Goal: Transaction & Acquisition: Book appointment/travel/reservation

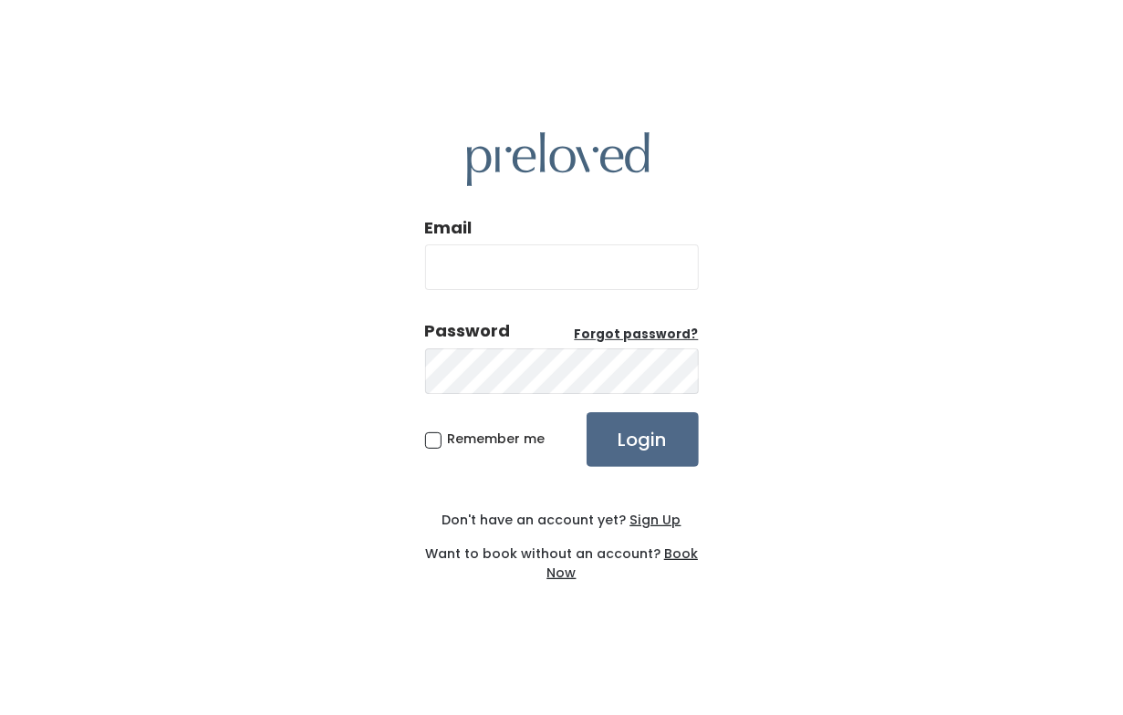
click at [516, 262] on input "Email" at bounding box center [562, 268] width 274 height 46
type input "fatkarriem1003@gmail.com"
click at [643, 442] on input "Login" at bounding box center [643, 439] width 112 height 55
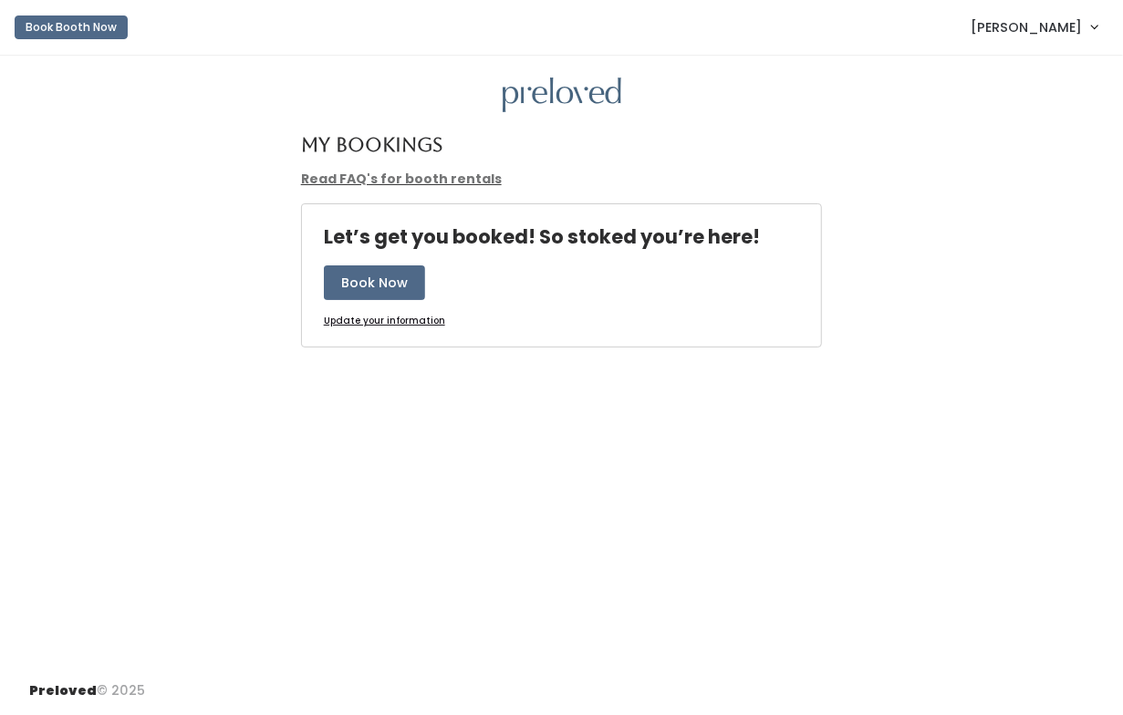
click at [237, 537] on div "My Bookings Read FAQ's for booth rentals Let’s get you booked! So stoked you’re…" at bounding box center [561, 361] width 1123 height 611
click at [396, 274] on button "Book Now" at bounding box center [374, 283] width 101 height 35
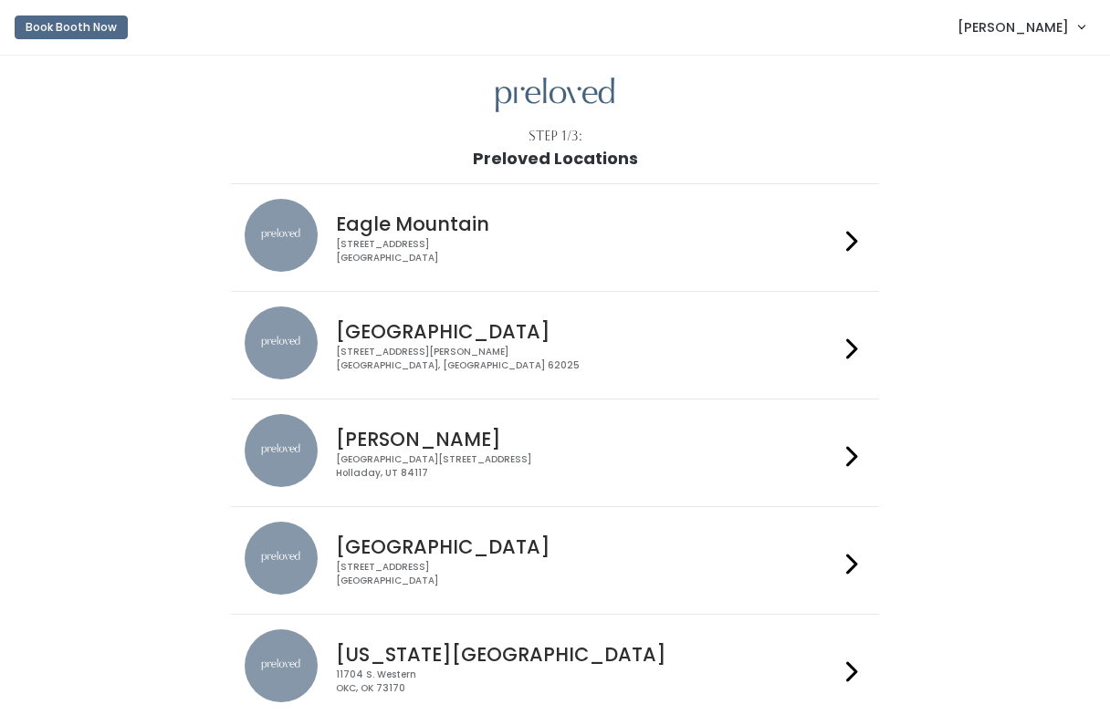
click at [850, 559] on icon at bounding box center [852, 564] width 12 height 26
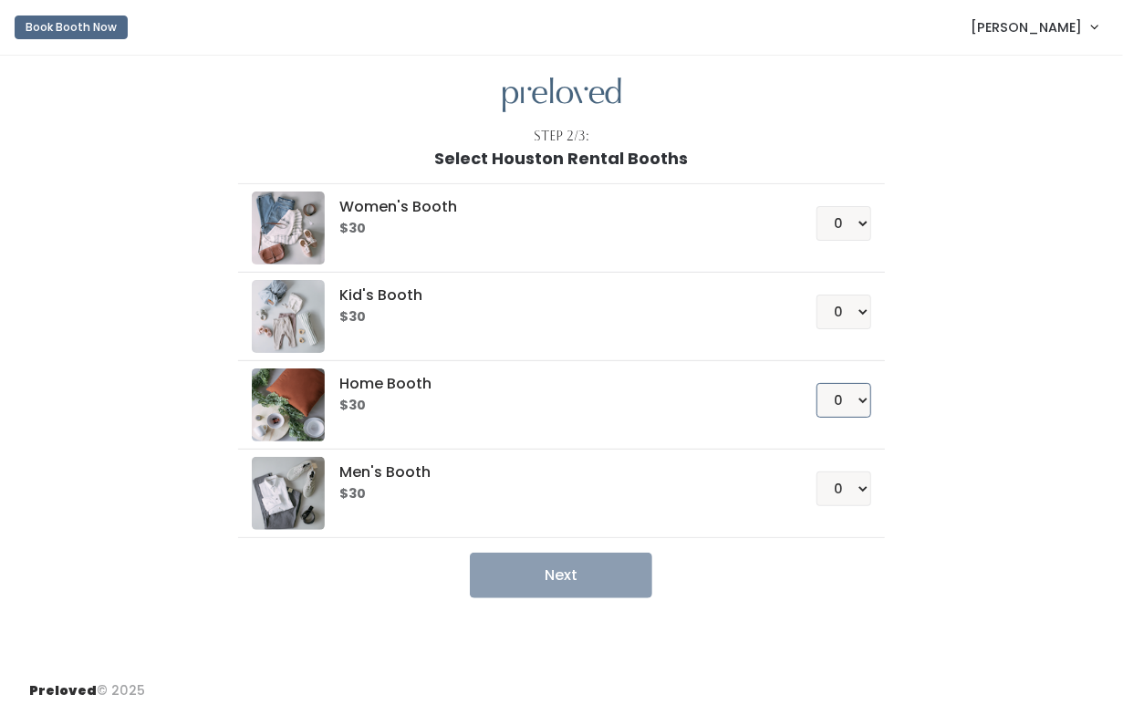
click at [843, 395] on select "0 1 2 3 4" at bounding box center [844, 400] width 55 height 35
select select "1"
click at [818, 383] on select "0 1 2 3 4" at bounding box center [844, 400] width 55 height 35
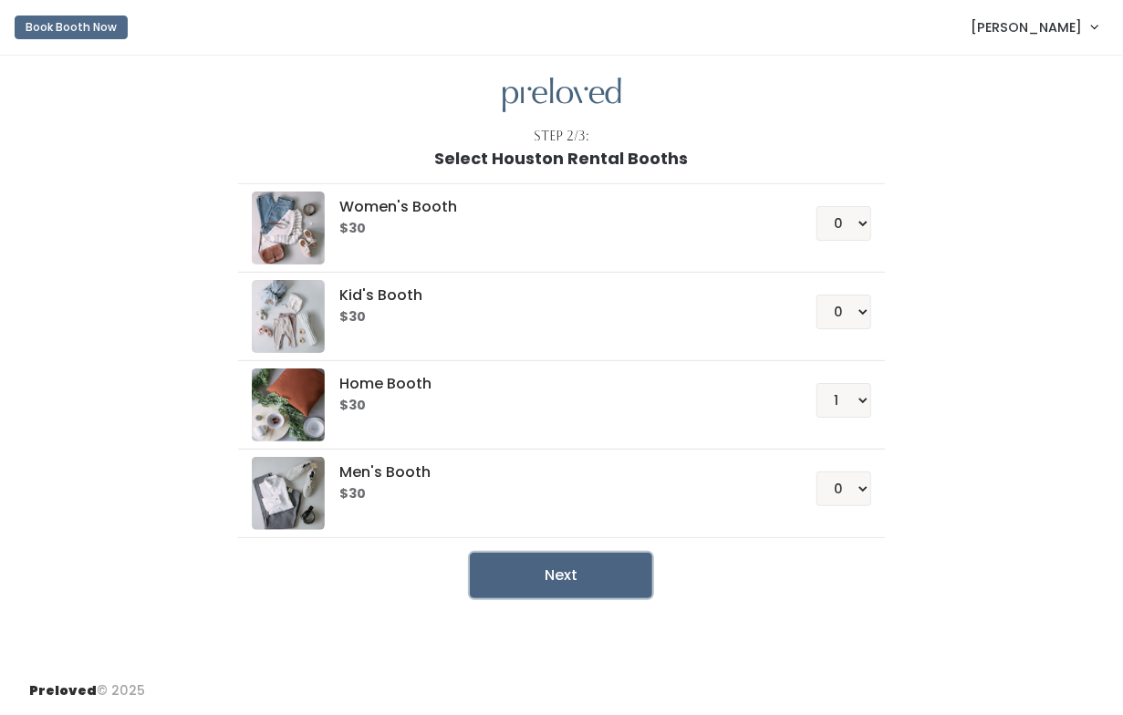
click at [577, 572] on button "Next" at bounding box center [561, 576] width 182 height 46
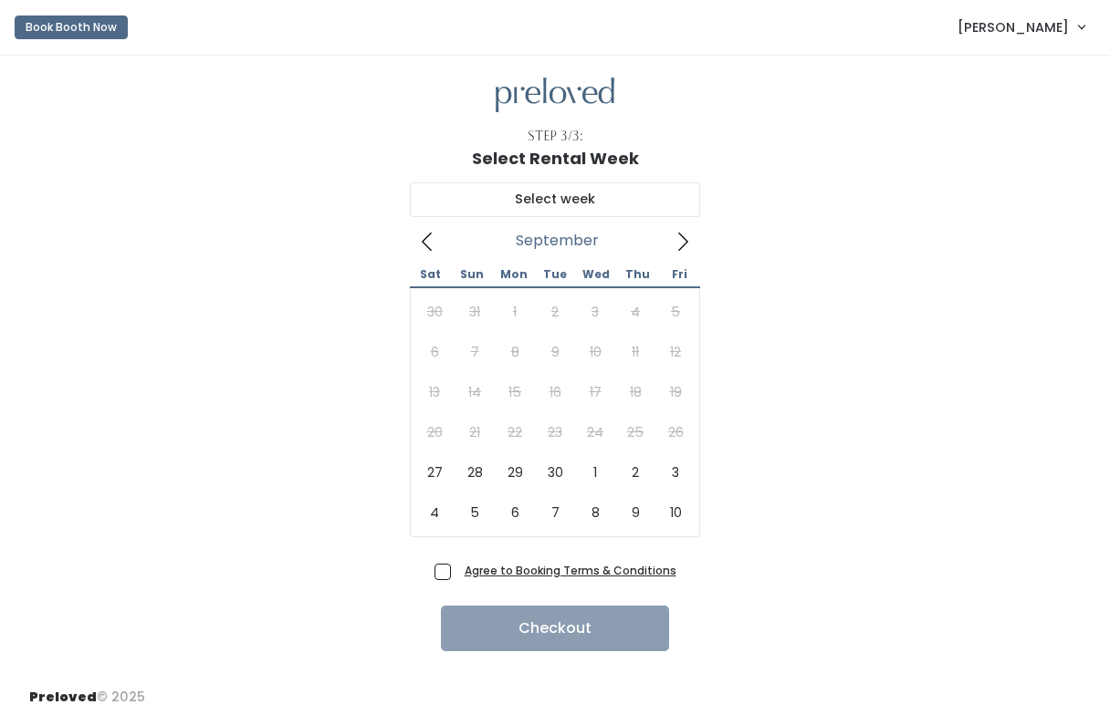
click at [1081, 27] on link "[PERSON_NAME]" at bounding box center [1020, 26] width 163 height 39
click at [998, 72] on link "My bookings" at bounding box center [1019, 72] width 163 height 33
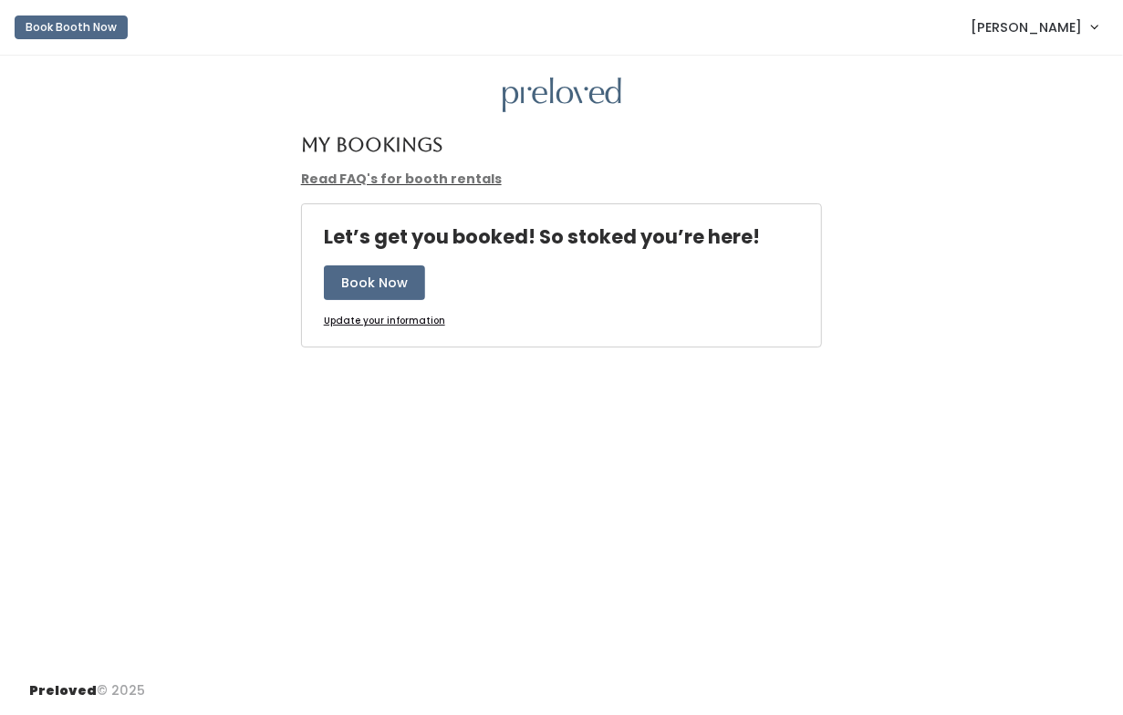
click at [1089, 24] on link "[PERSON_NAME]" at bounding box center [1034, 26] width 163 height 39
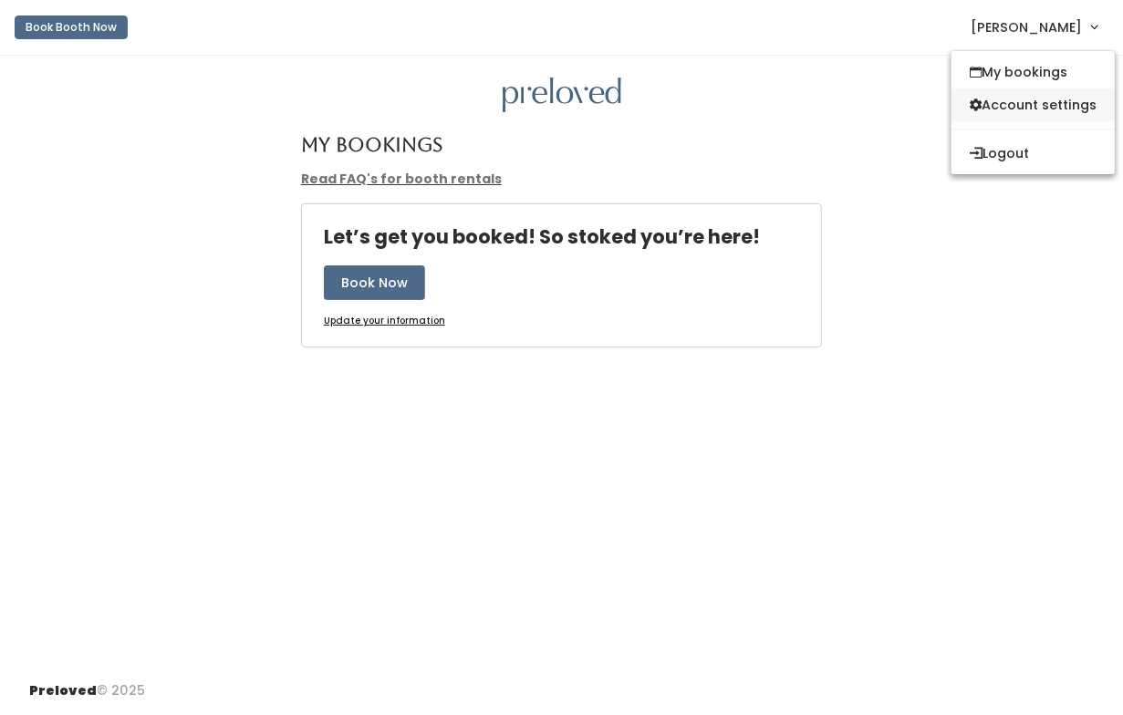
click at [975, 99] on icon at bounding box center [976, 106] width 12 height 14
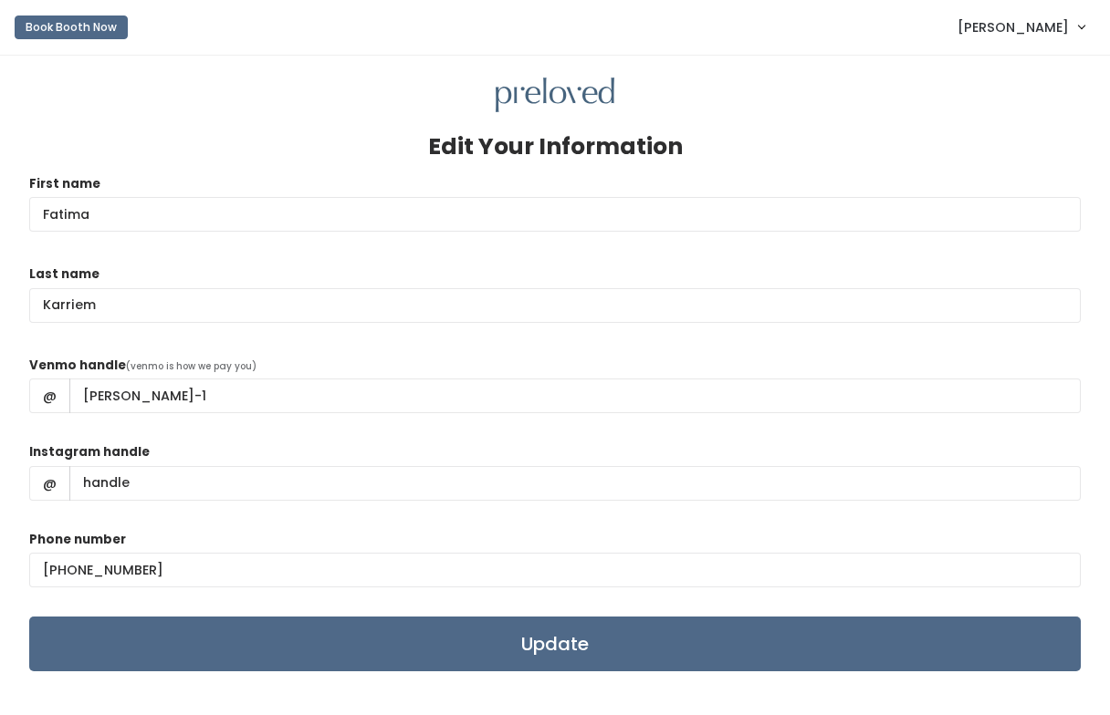
click at [1083, 24] on link "[PERSON_NAME]" at bounding box center [1020, 26] width 163 height 39
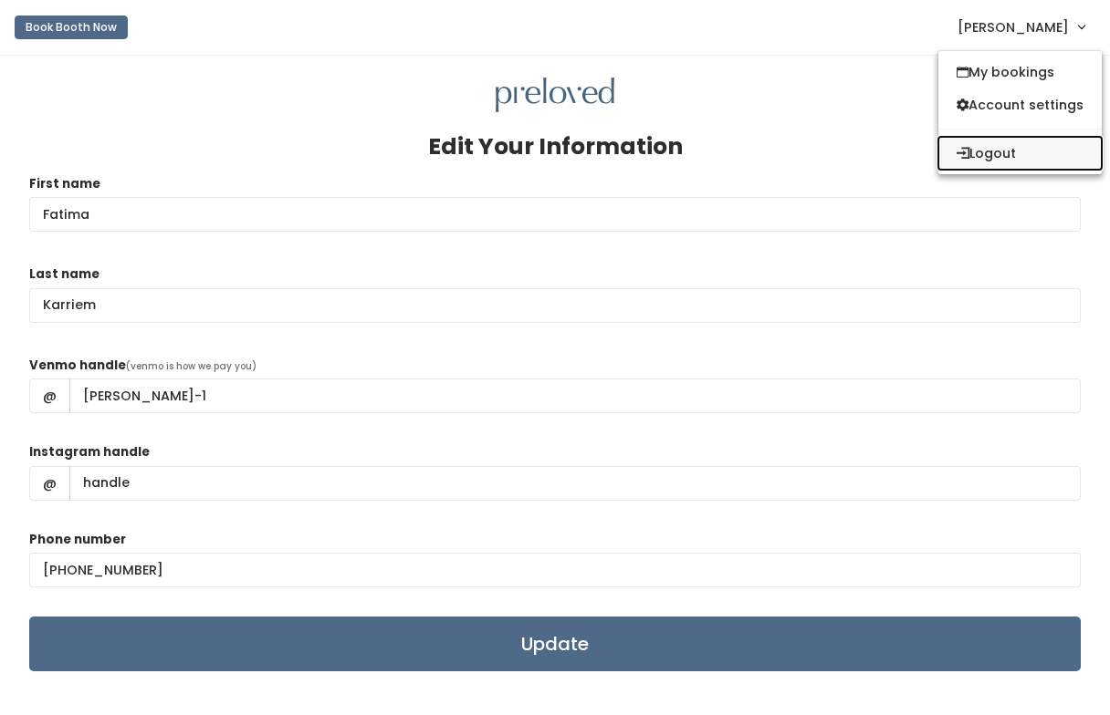
click at [998, 154] on button "Logout" at bounding box center [1019, 153] width 163 height 33
